Goal: Find specific page/section: Find specific page/section

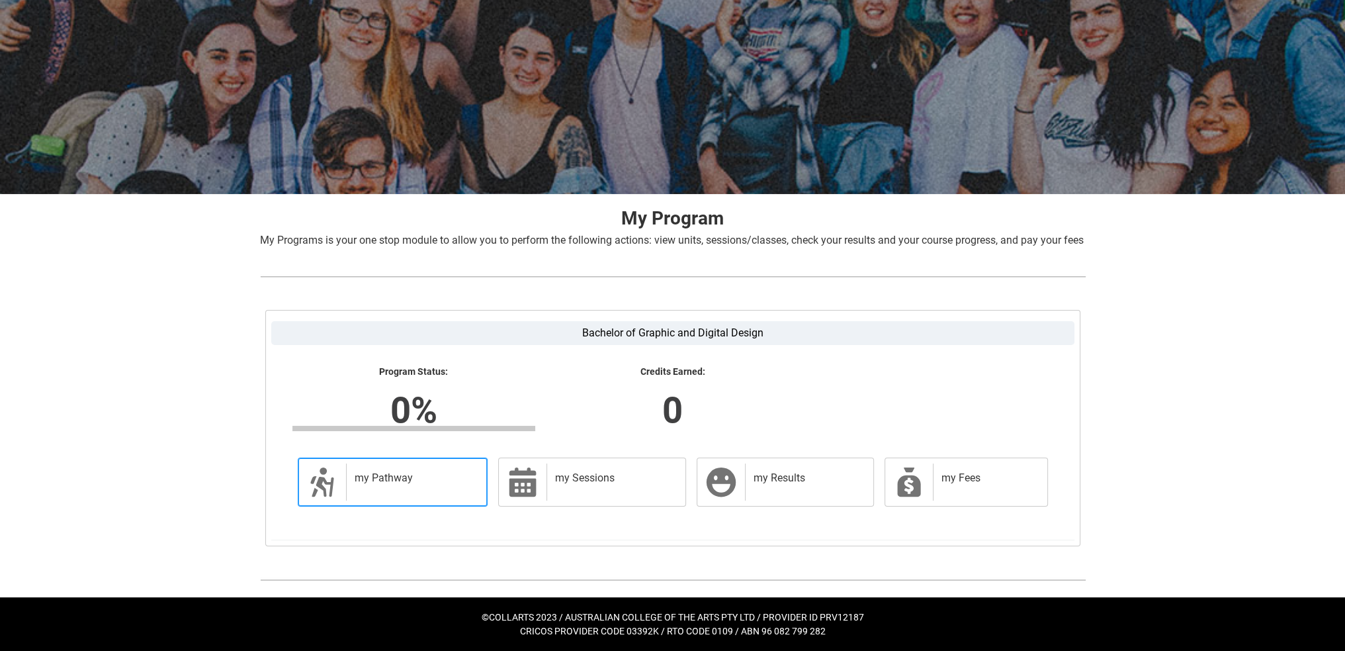
scroll to position [85, 0]
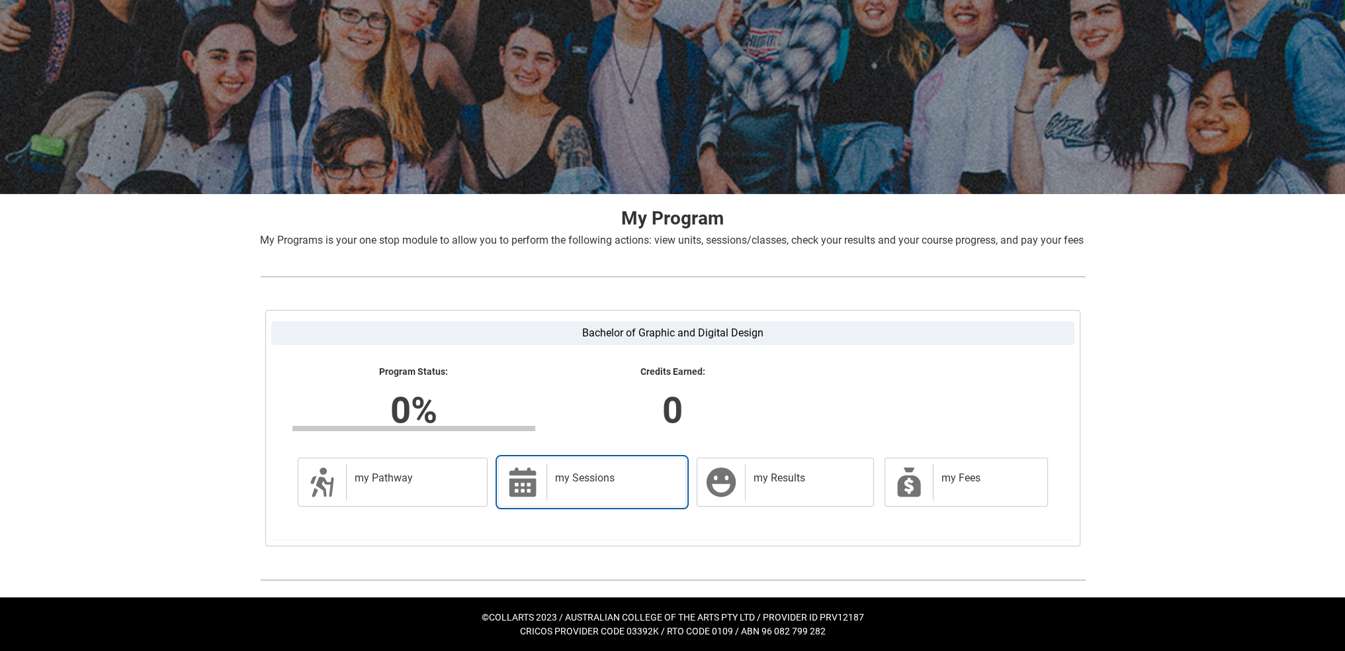
click at [584, 500] on div "my Sessions" at bounding box center [614, 481] width 134 height 37
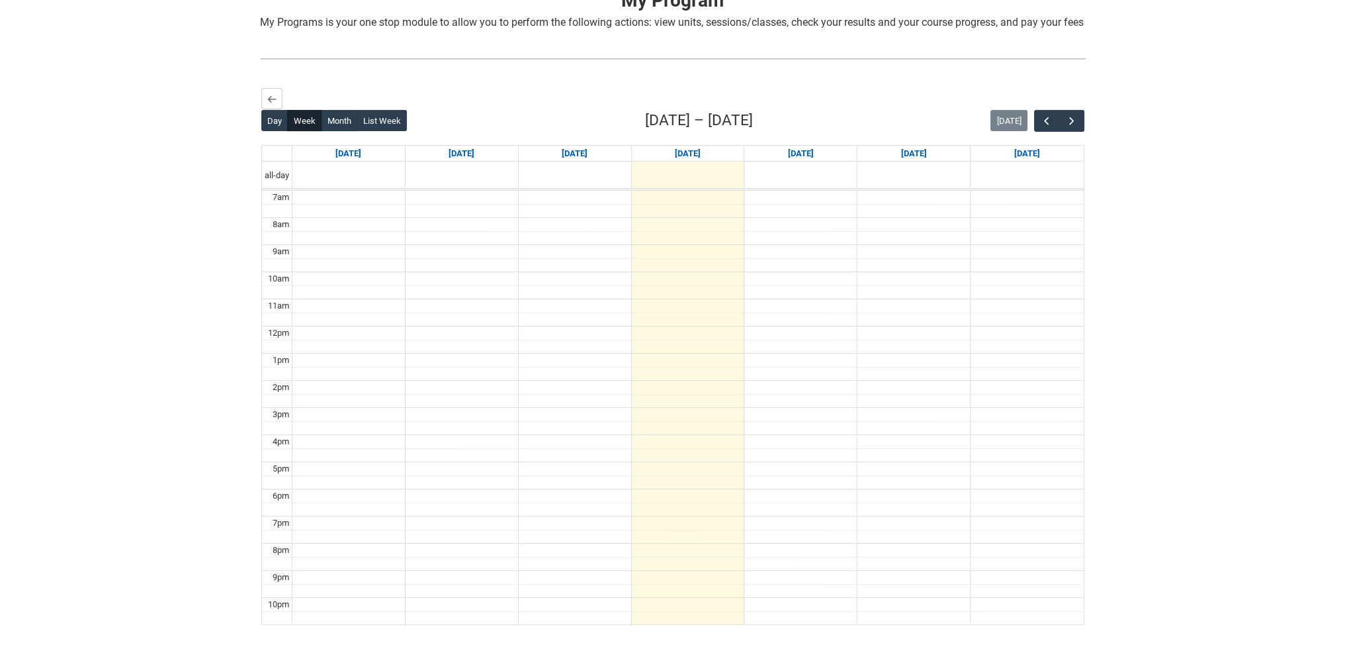
scroll to position [331, 0]
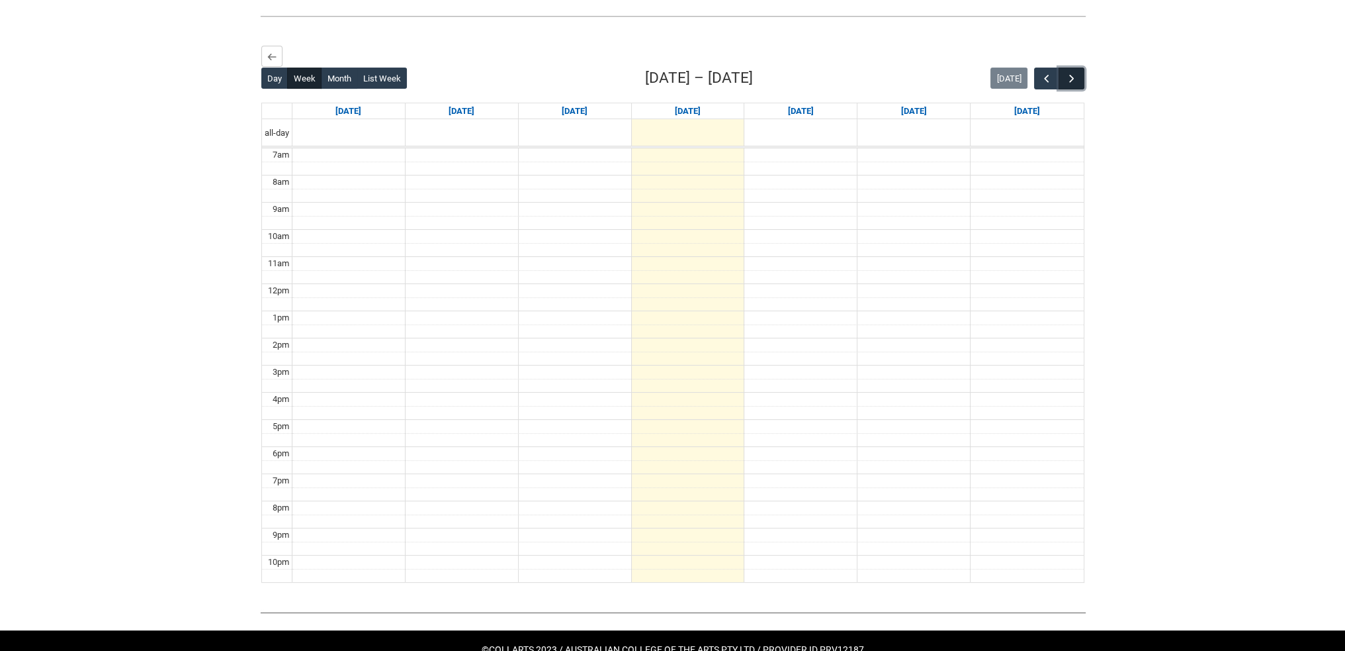
click at [1070, 85] on span "button" at bounding box center [1071, 78] width 13 height 13
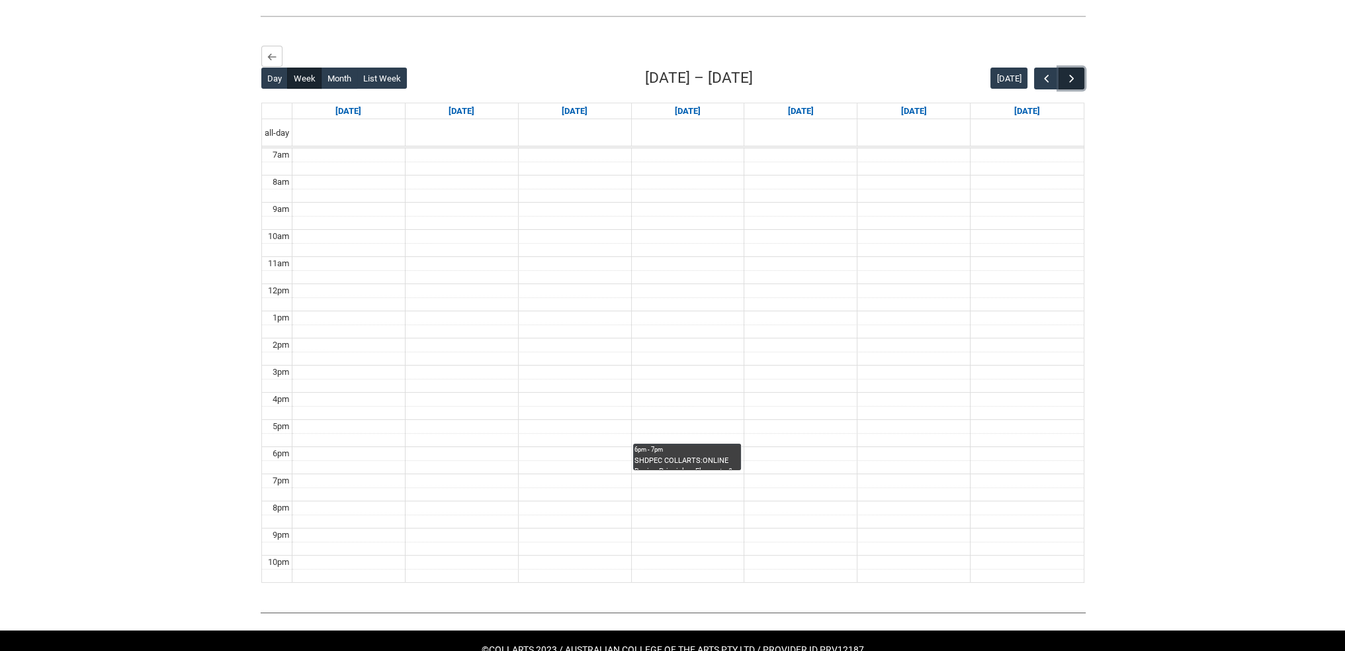
click at [1073, 86] on button "button" at bounding box center [1071, 79] width 25 height 22
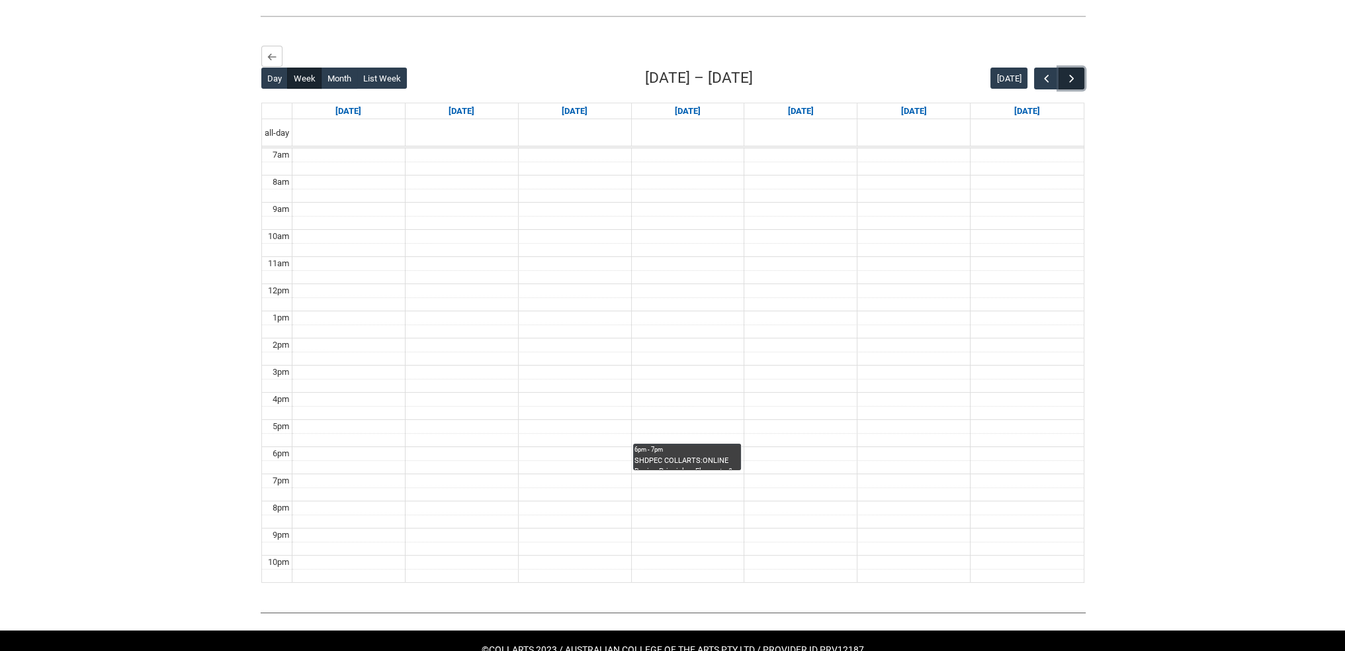
click at [1073, 86] on button "button" at bounding box center [1071, 79] width 25 height 22
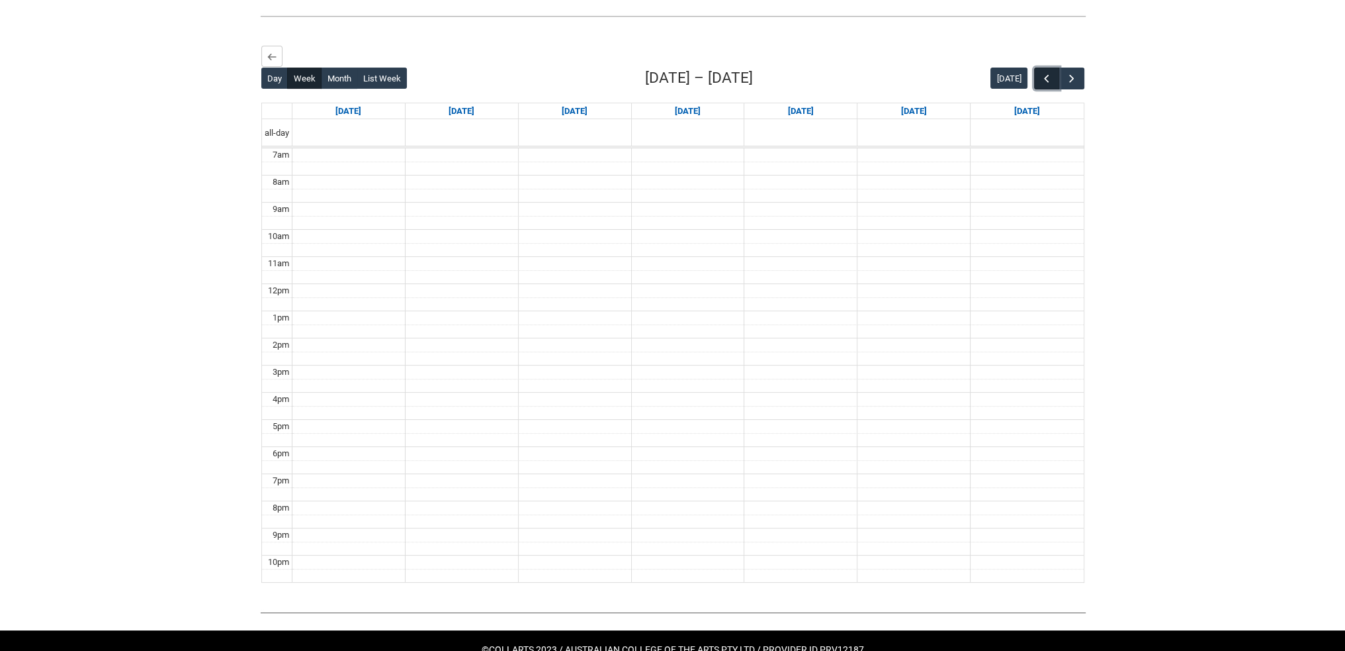
click at [1040, 87] on button "button" at bounding box center [1046, 79] width 25 height 22
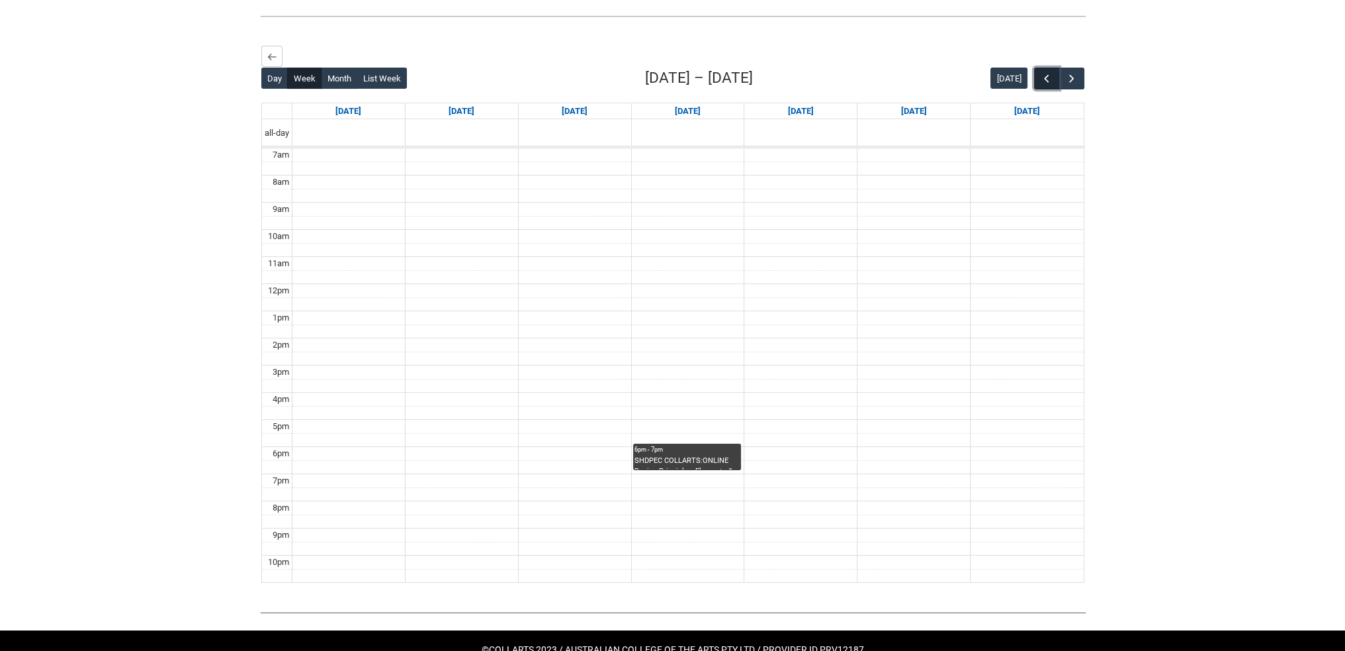
click at [1040, 87] on button "button" at bounding box center [1046, 79] width 25 height 22
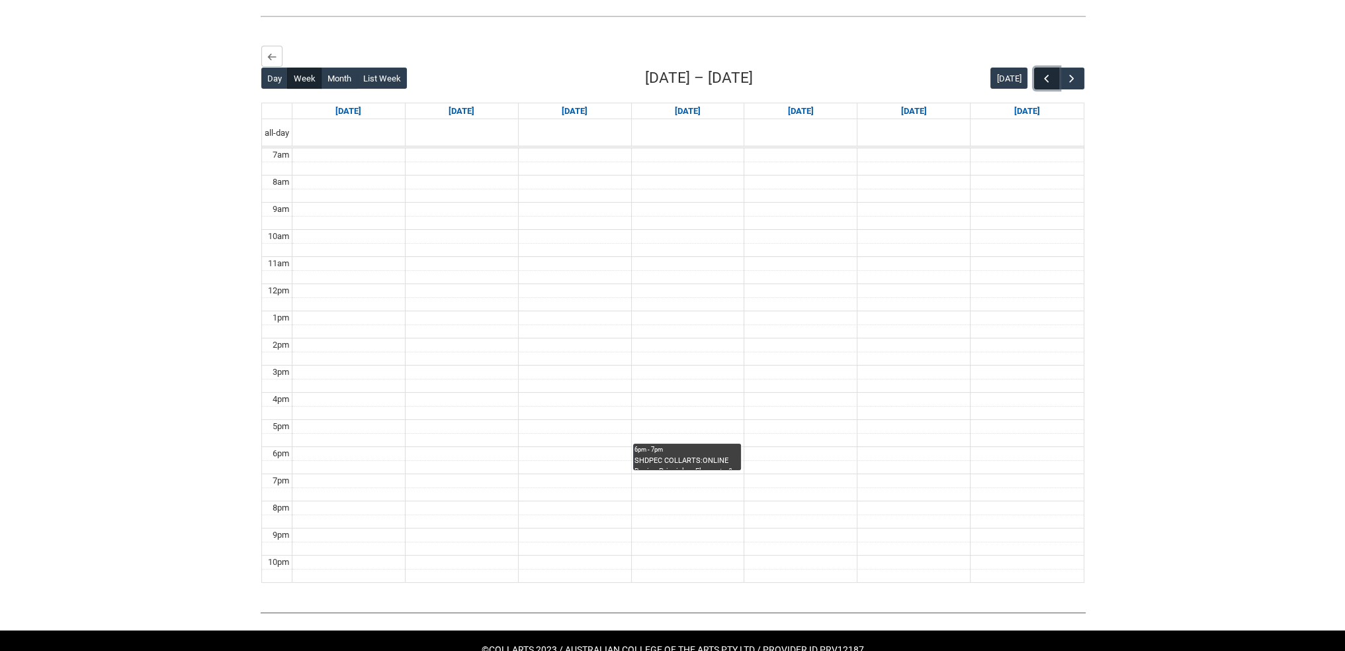
click at [1040, 87] on button "button" at bounding box center [1046, 79] width 25 height 22
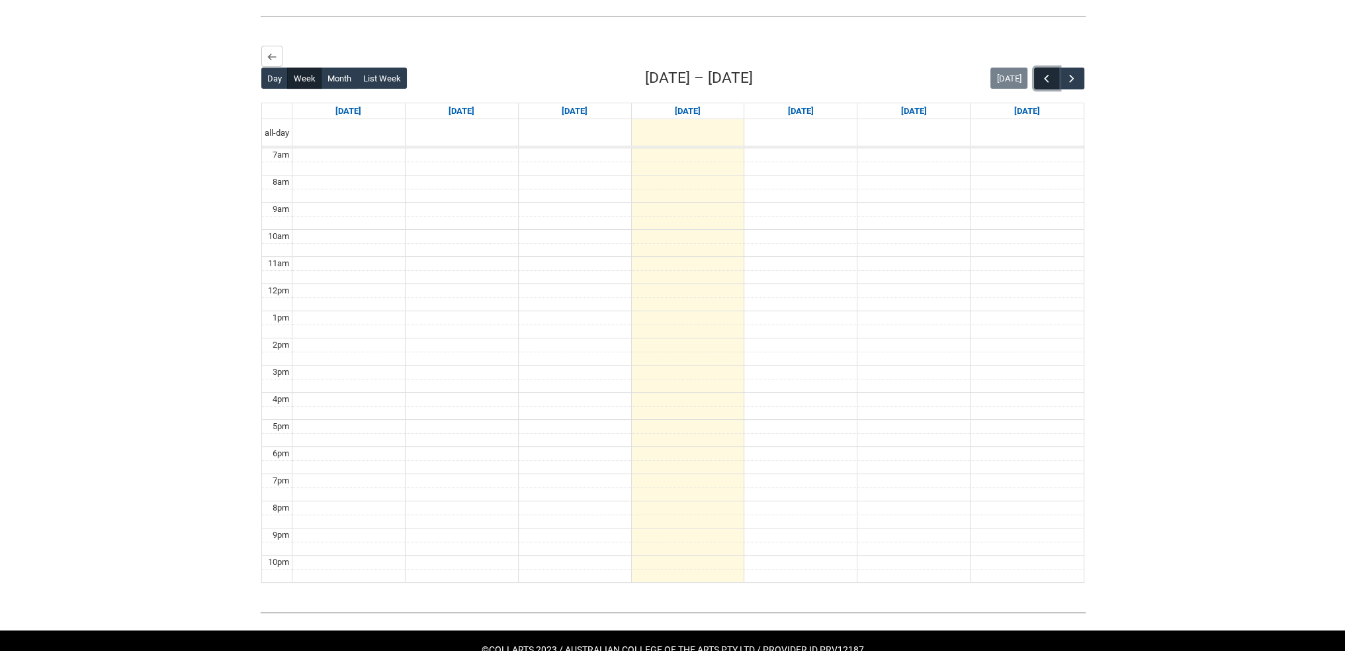
click at [1040, 87] on button "button" at bounding box center [1046, 79] width 25 height 22
